Goal: Task Accomplishment & Management: Manage account settings

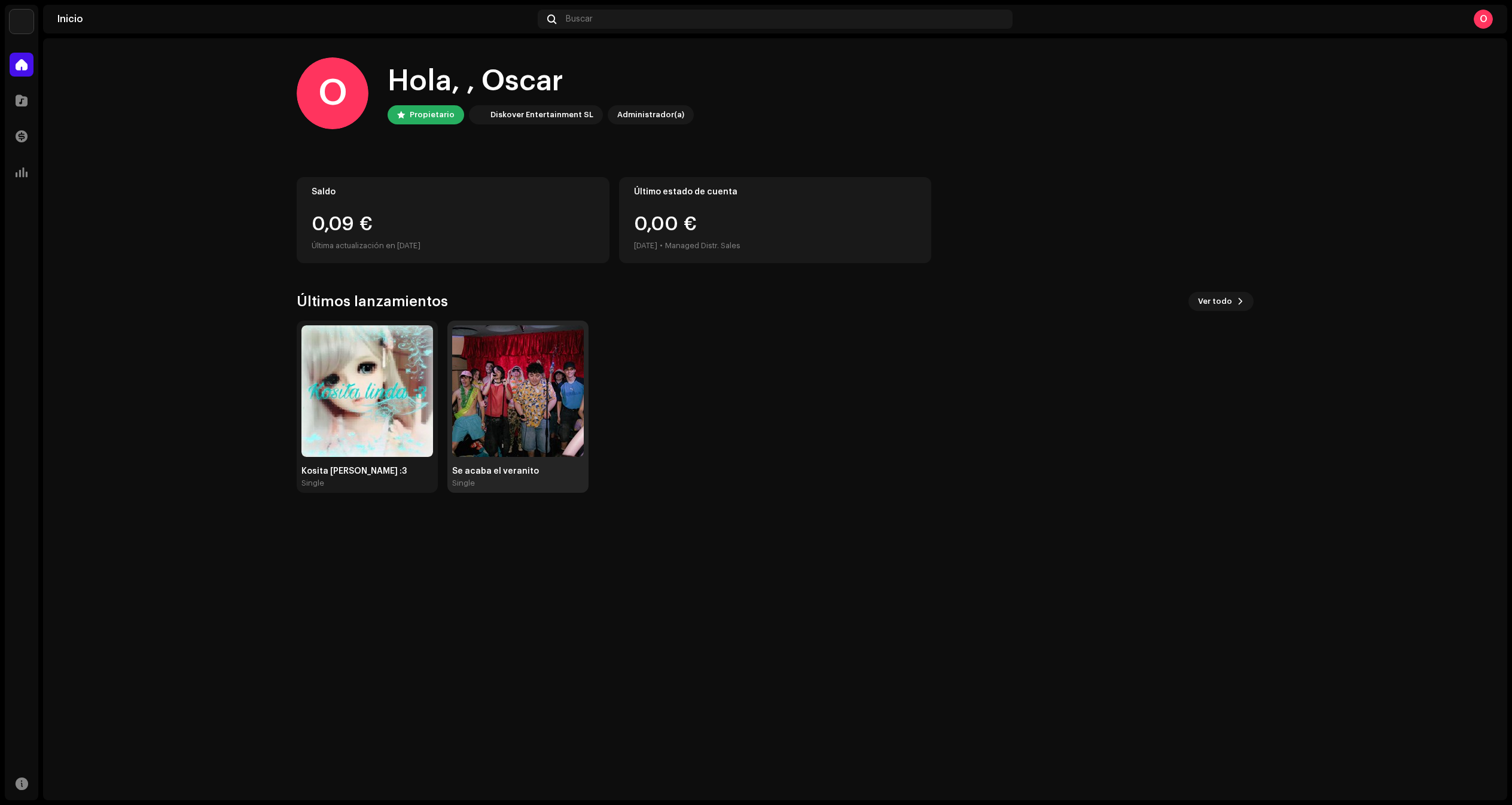
click at [504, 403] on img at bounding box center [518, 392] width 131 height 132
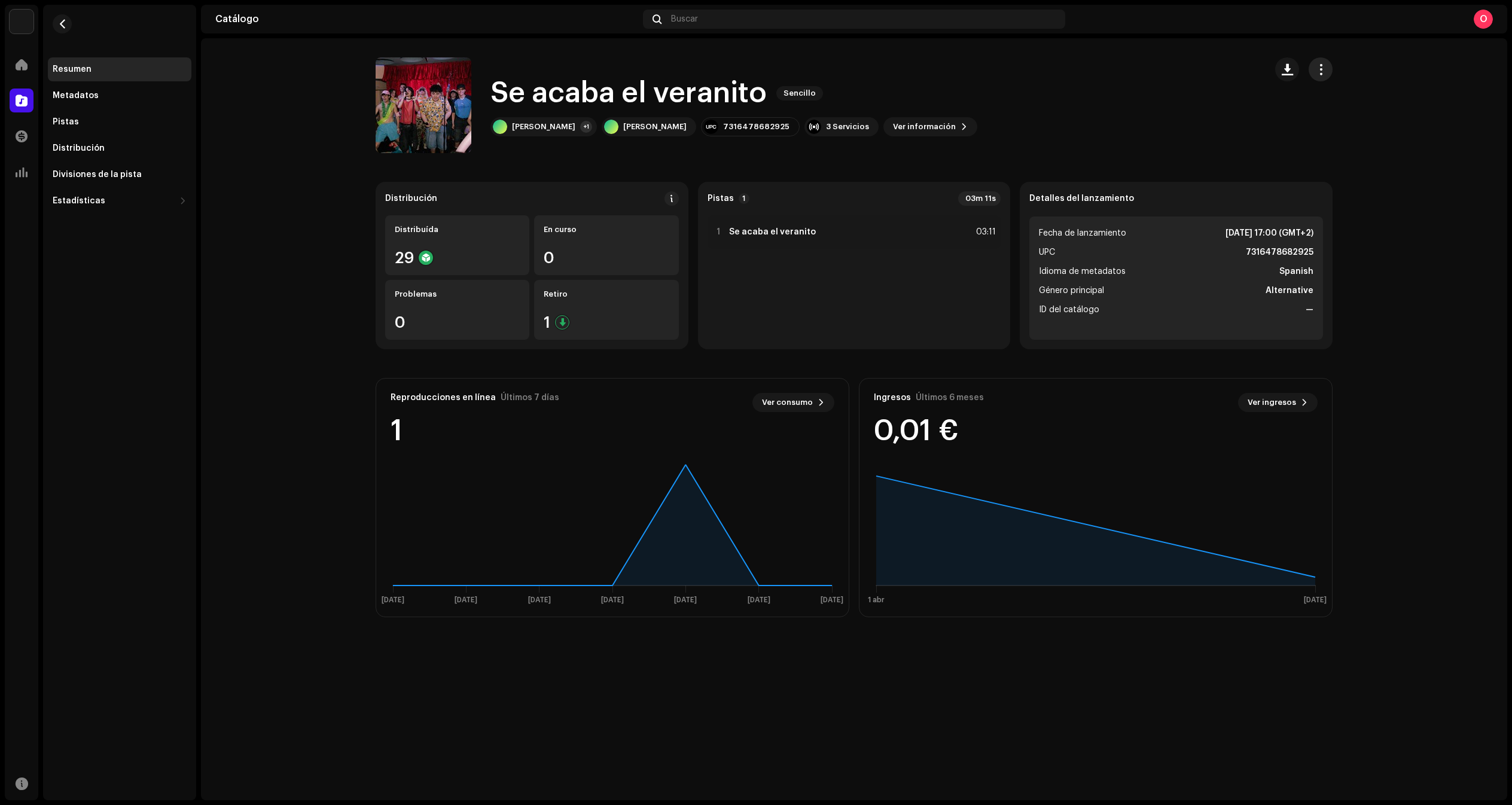
click at [1319, 65] on span "button" at bounding box center [1321, 70] width 12 height 10
click at [1345, 117] on div "Editar" at bounding box center [1374, 123] width 121 height 24
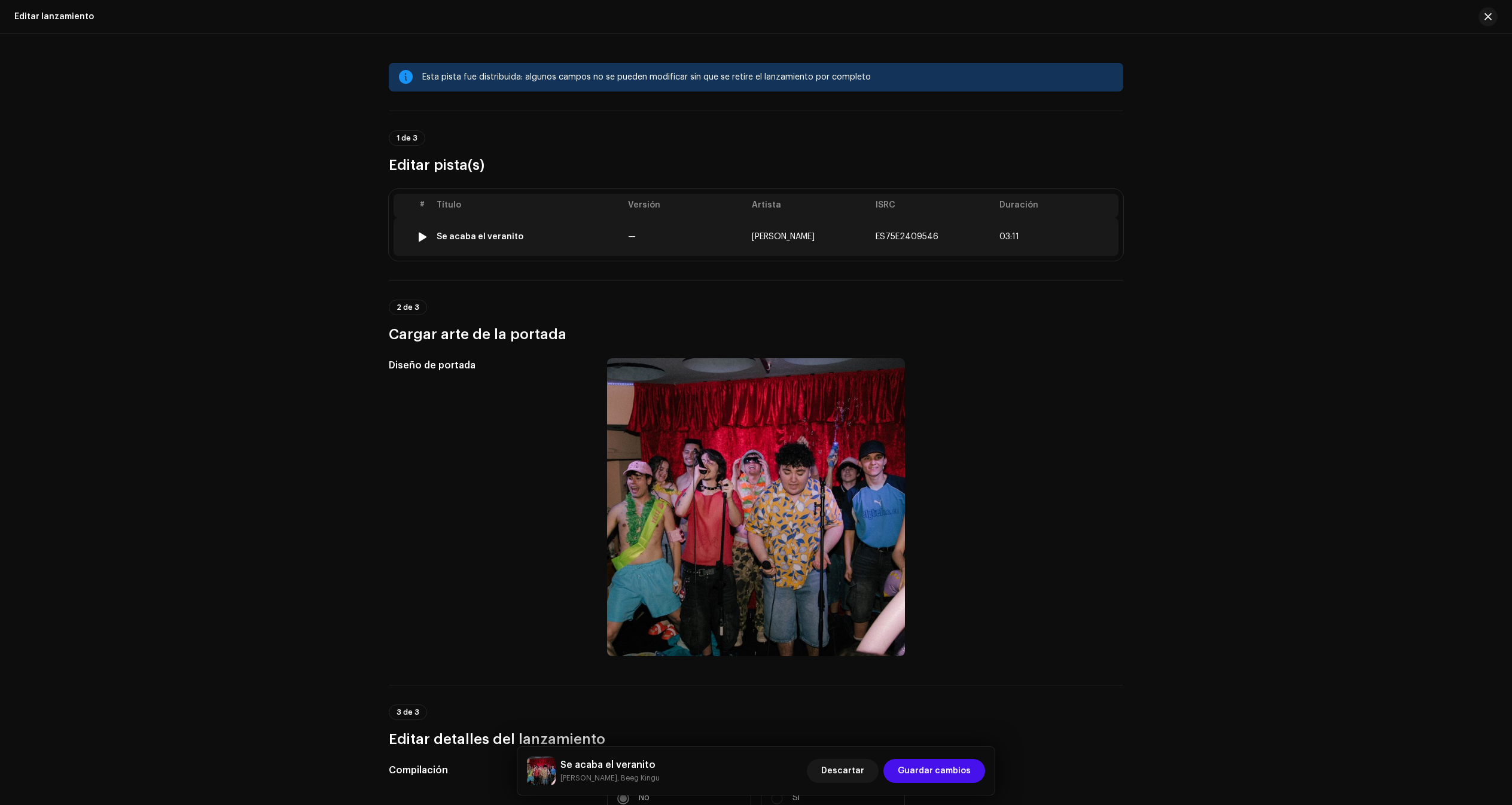
click at [786, 231] on td "[PERSON_NAME]" at bounding box center [808, 237] width 124 height 38
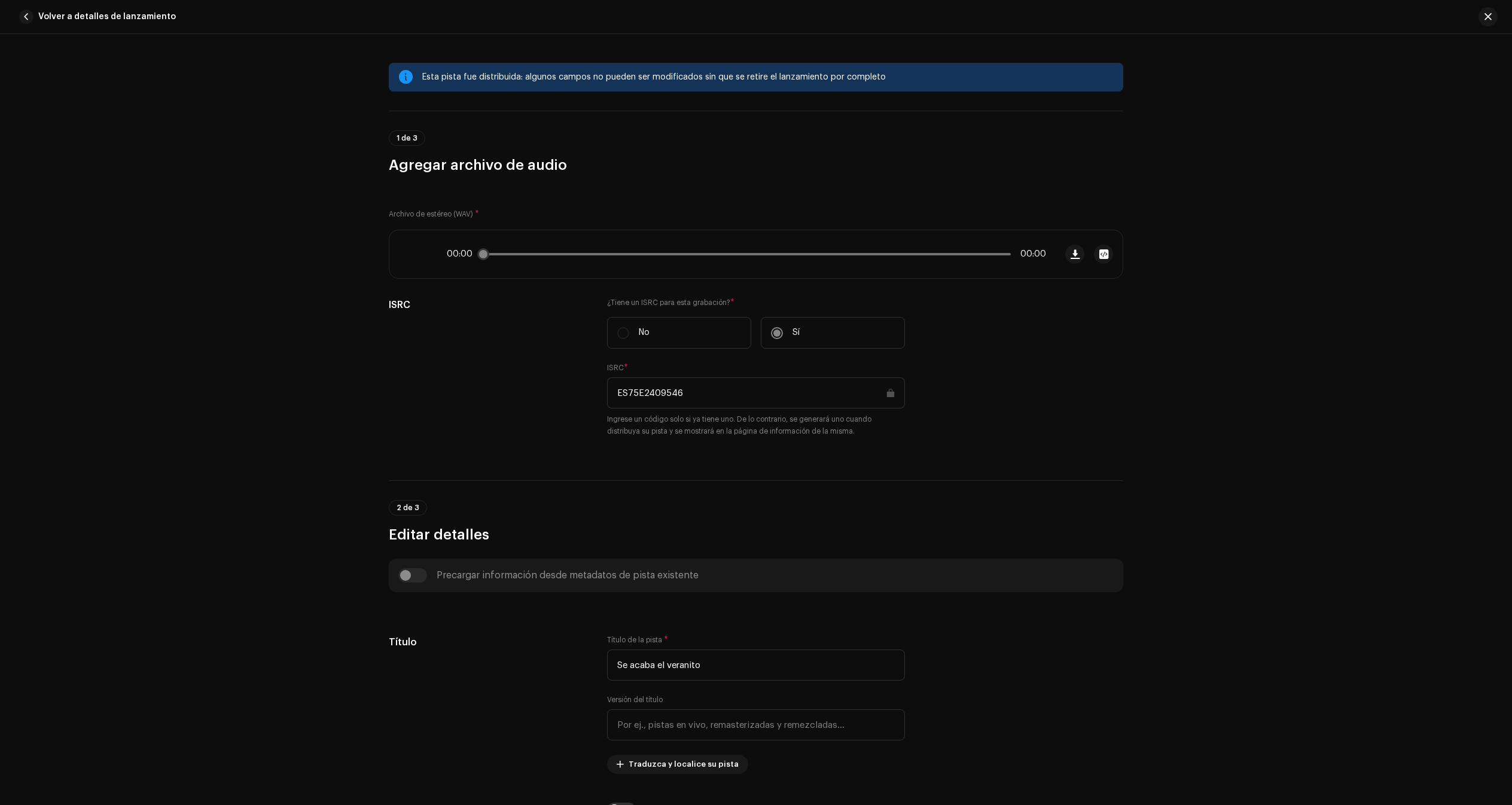
scroll to position [12, 0]
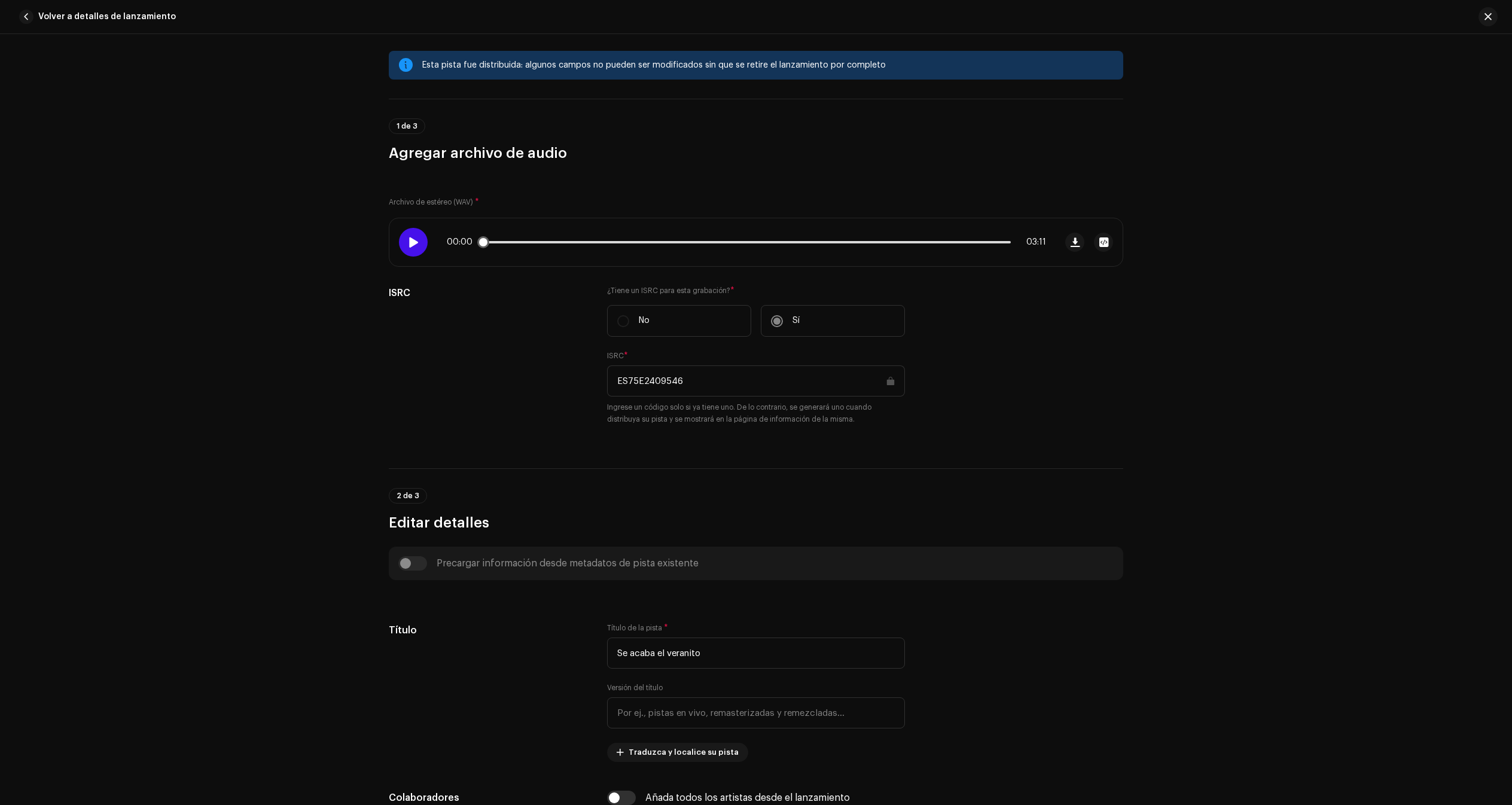
click at [412, 245] on span at bounding box center [413, 242] width 10 height 10
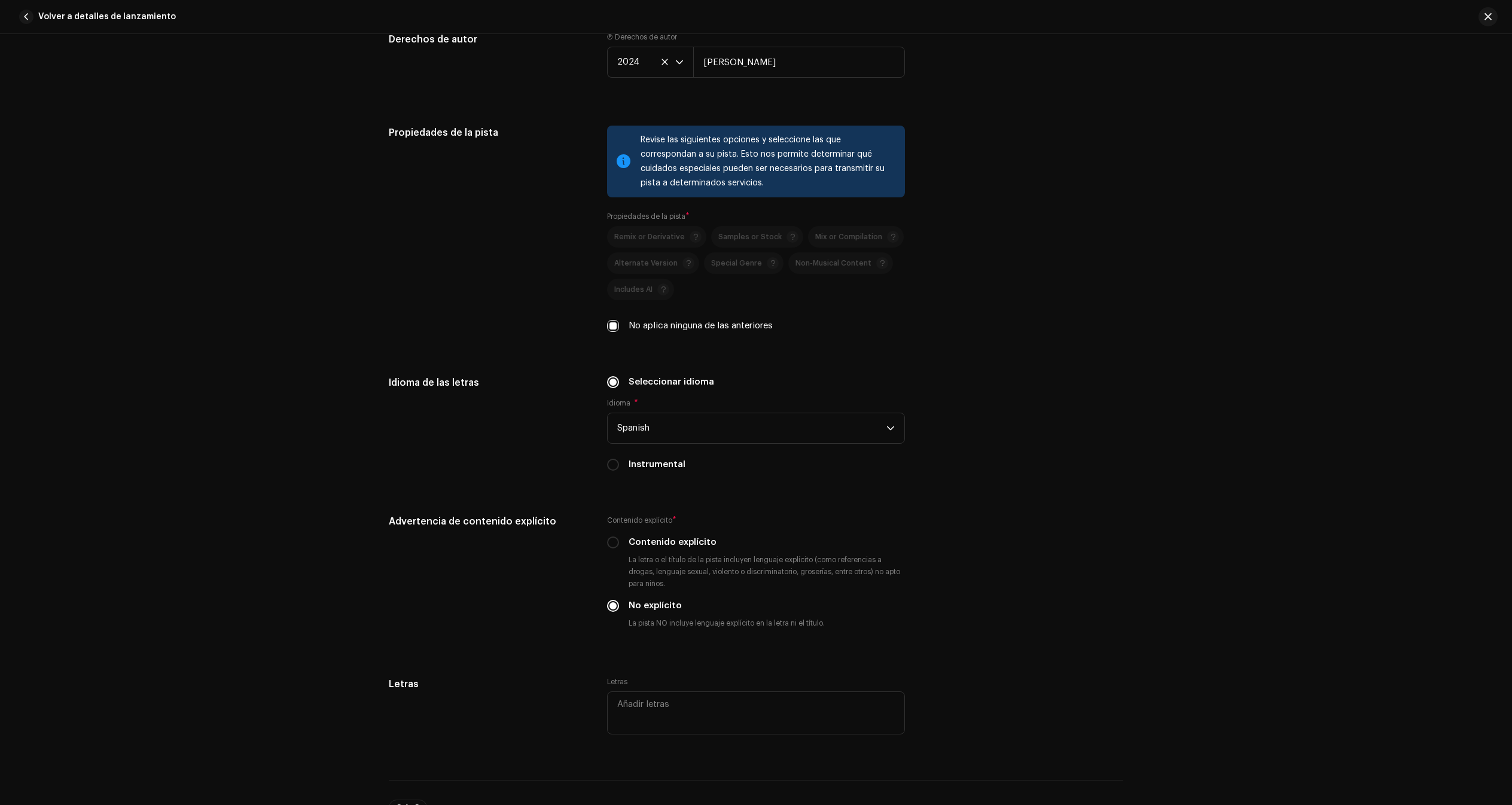
scroll to position [1747, 0]
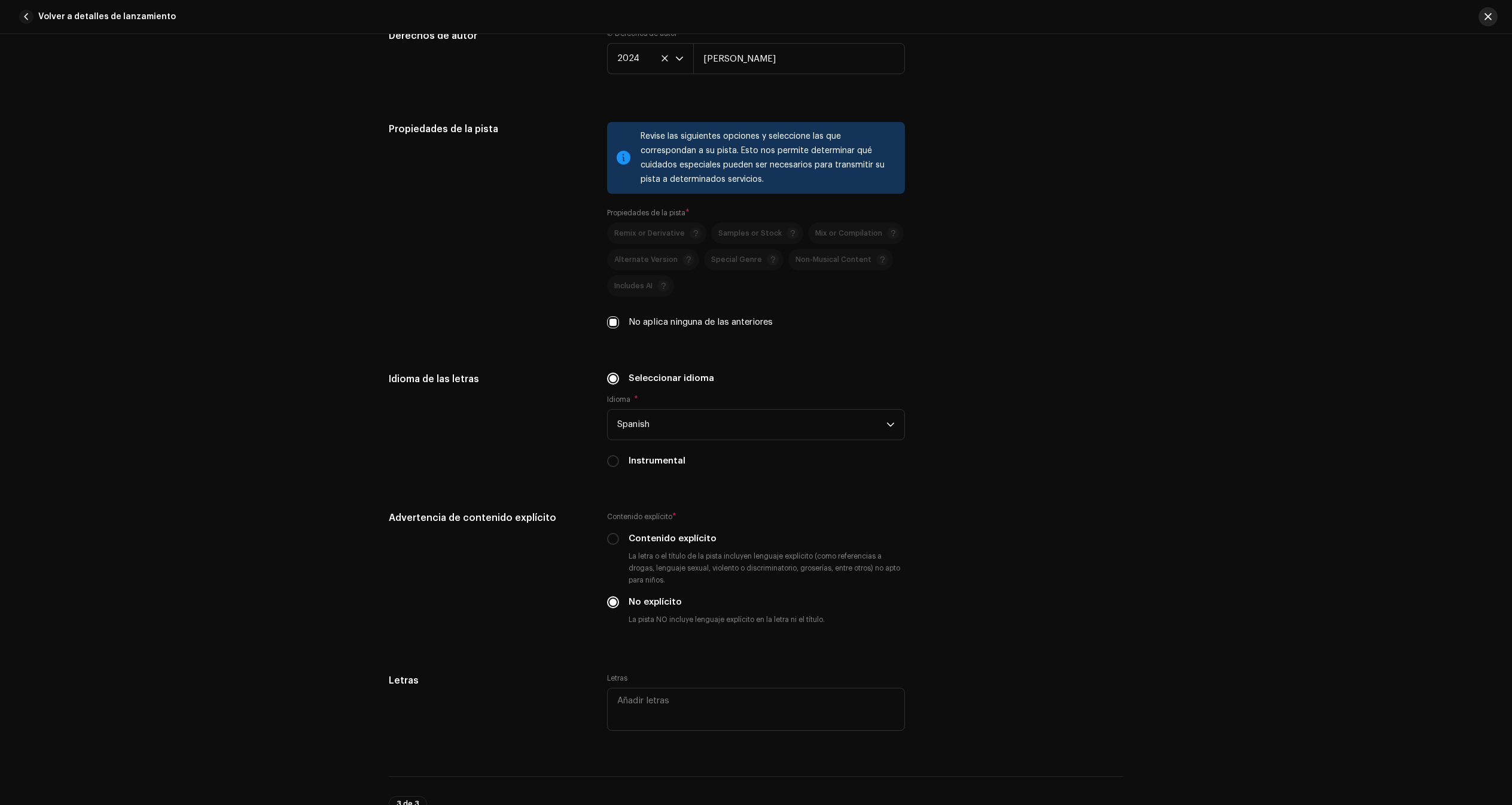
click at [1490, 17] on span "button" at bounding box center [1487, 17] width 7 height 10
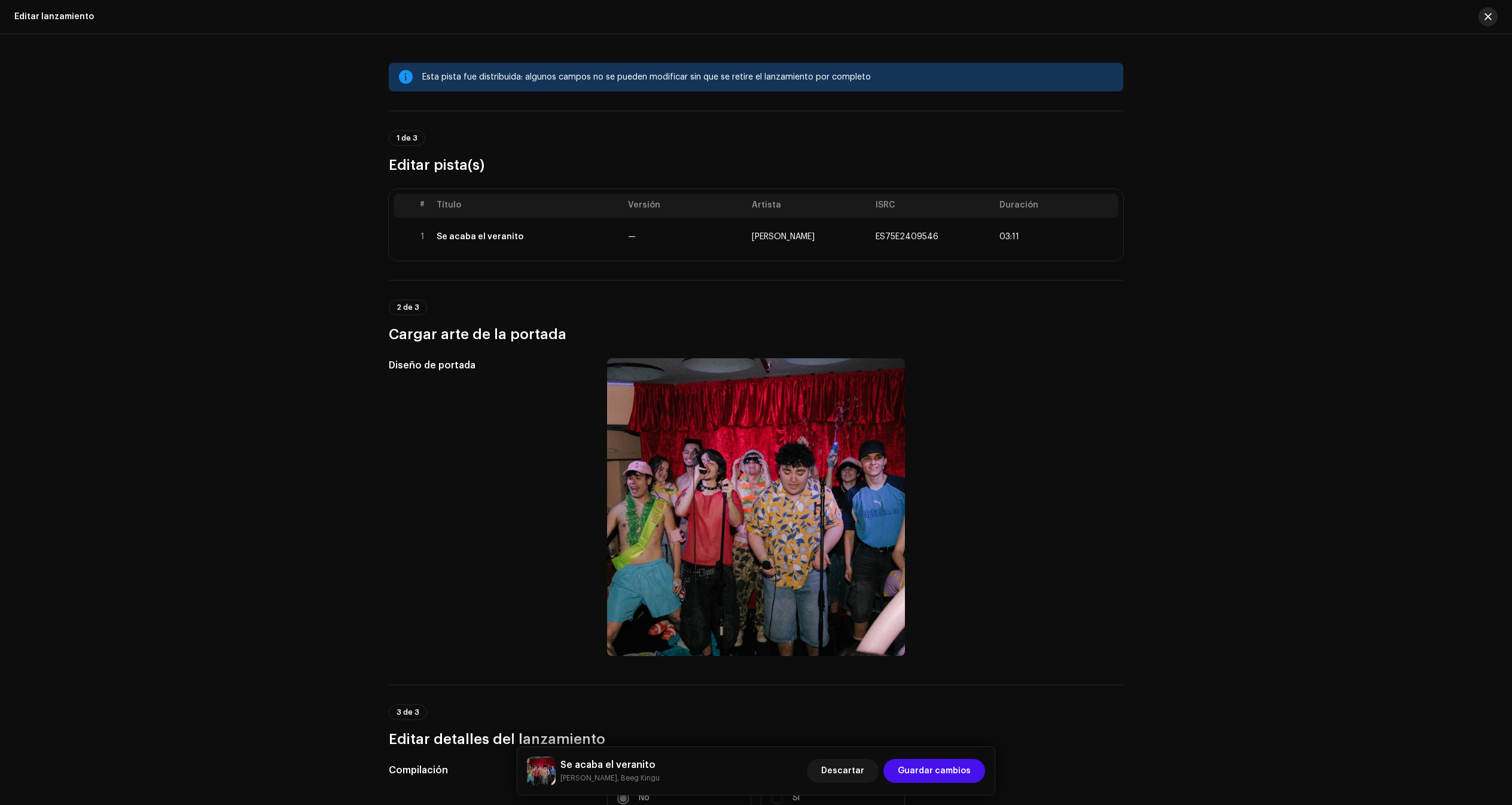
click at [1485, 20] on span "button" at bounding box center [1487, 17] width 7 height 10
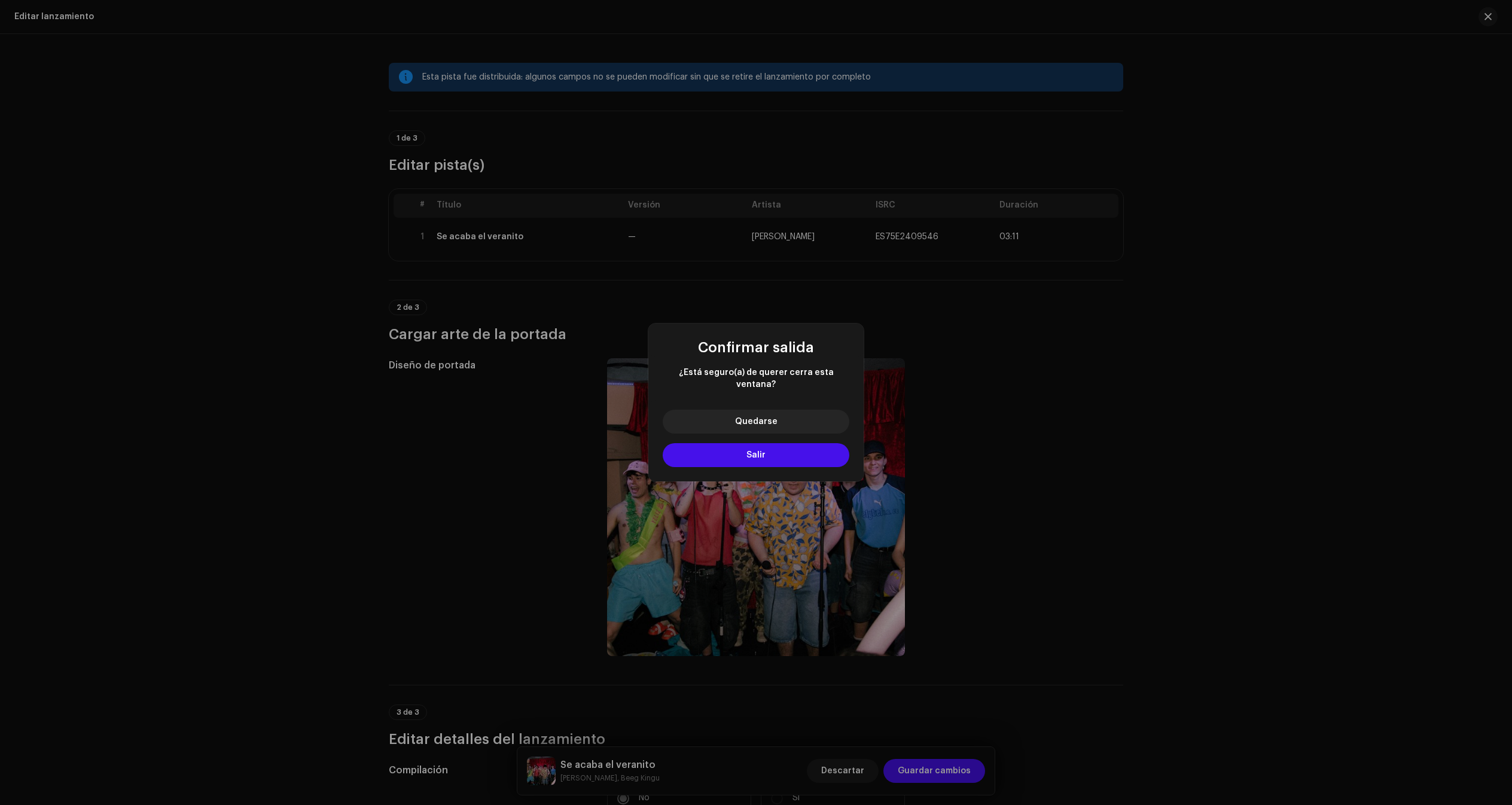
drag, startPoint x: 813, startPoint y: 414, endPoint x: 782, endPoint y: 461, distance: 56.3
click at [782, 461] on div "Quedarse Salir" at bounding box center [756, 441] width 215 height 81
click at [771, 458] on button "Salir" at bounding box center [756, 456] width 186 height 24
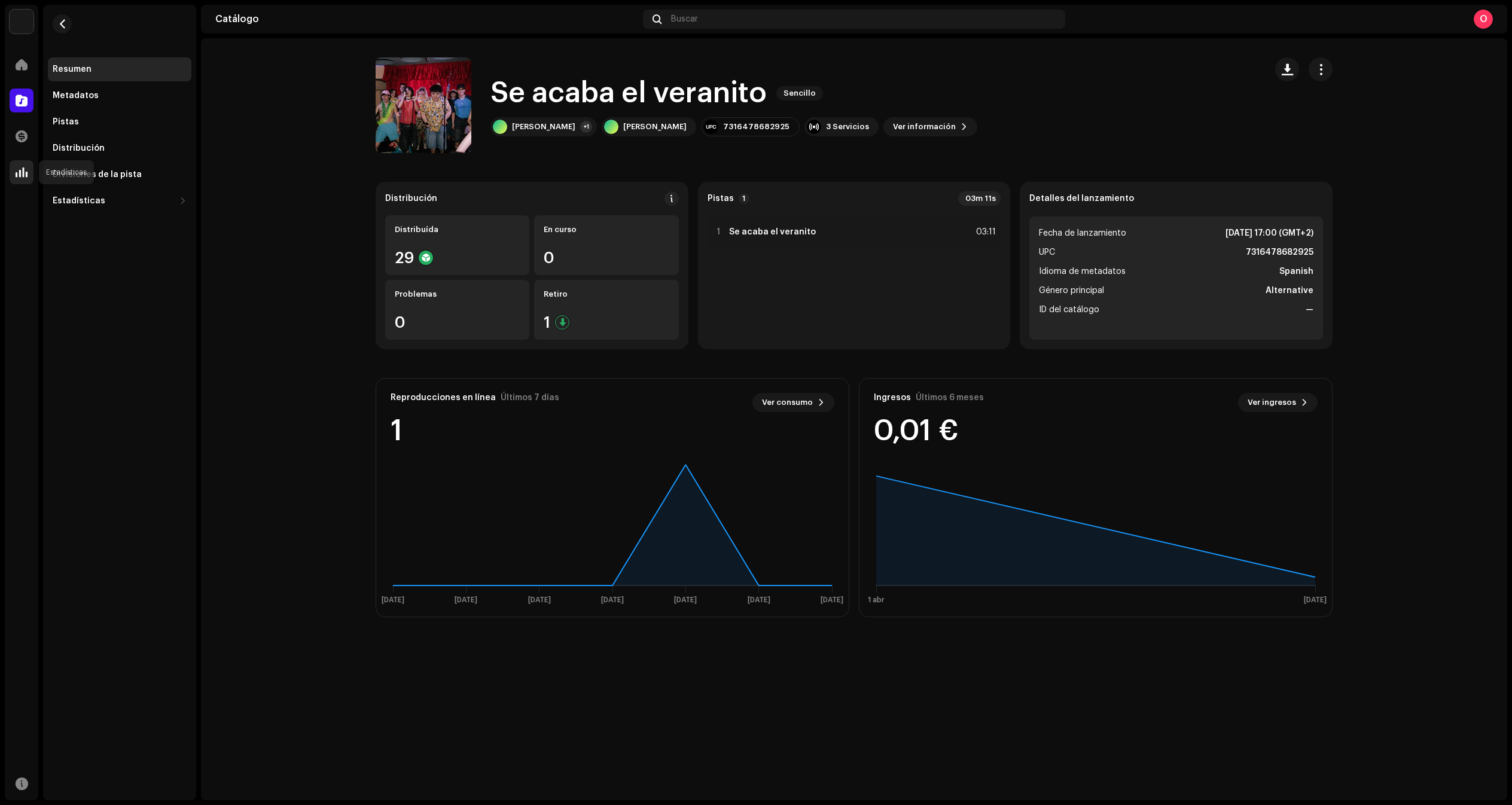
click at [29, 177] on div at bounding box center [22, 172] width 24 height 24
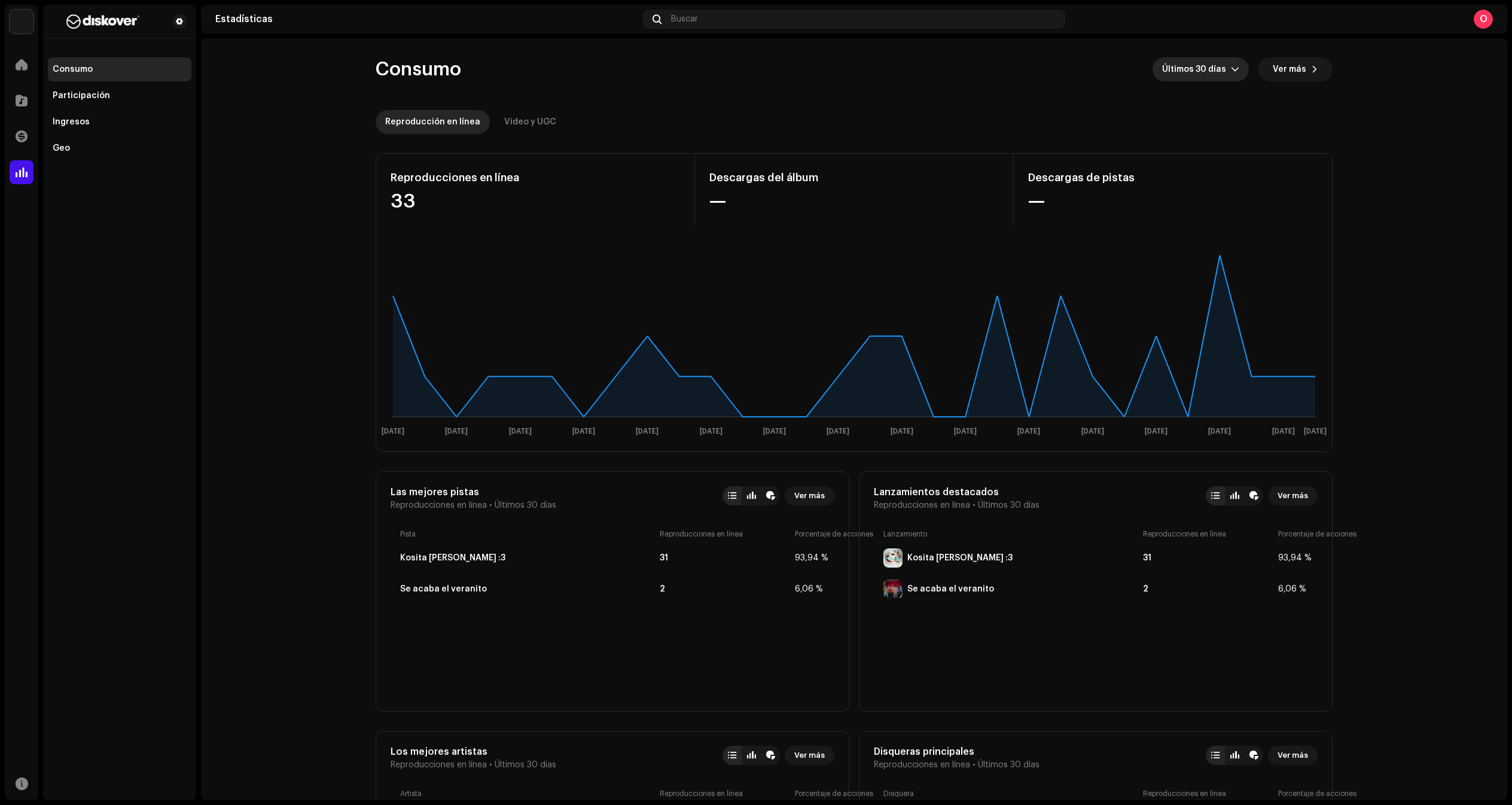
click at [1199, 63] on span "Últimos 30 días" at bounding box center [1196, 70] width 69 height 24
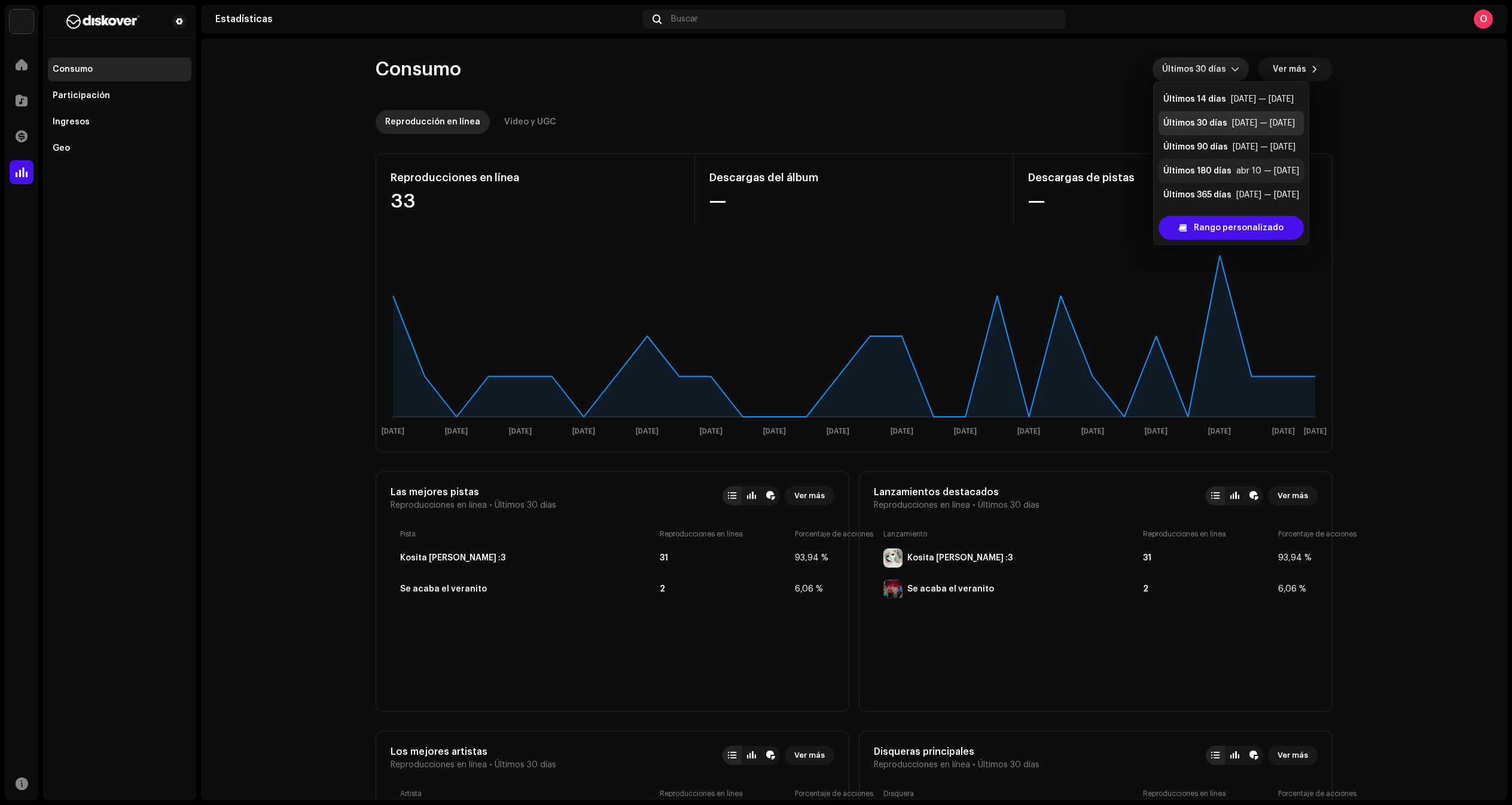
scroll to position [24, 0]
click at [1219, 193] on div "Últimos 365 días" at bounding box center [1196, 194] width 68 height 12
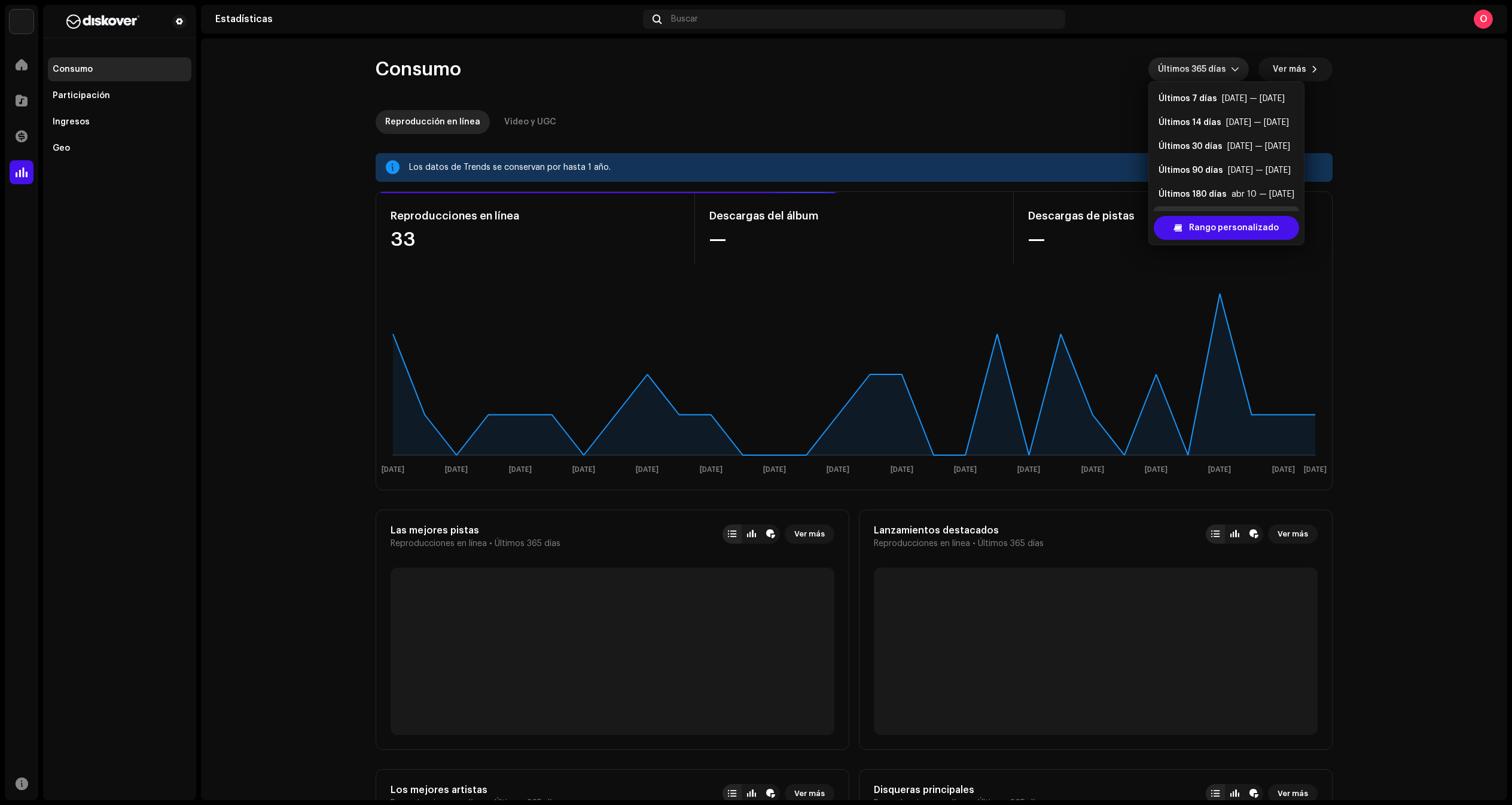
scroll to position [20, 0]
